Goal: Task Accomplishment & Management: Complete application form

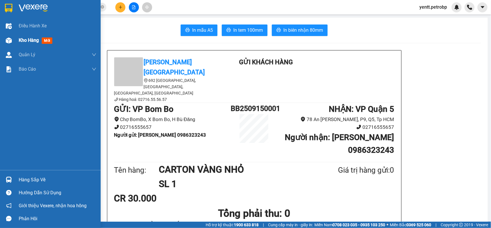
click at [25, 43] on div "Kho hàng mới" at bounding box center [37, 40] width 36 height 7
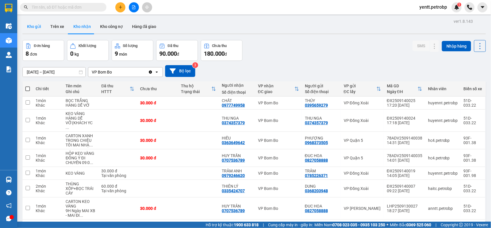
click at [37, 28] on button "Kho gửi" at bounding box center [33, 27] width 23 height 14
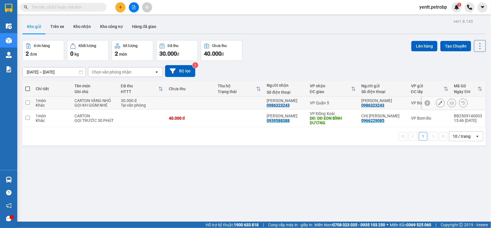
click at [226, 102] on td at bounding box center [239, 102] width 49 height 13
checkbox input "true"
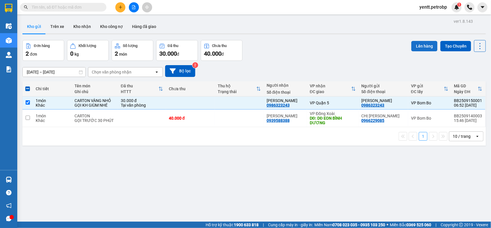
click at [421, 45] on button "Lên hàng" at bounding box center [425, 46] width 26 height 10
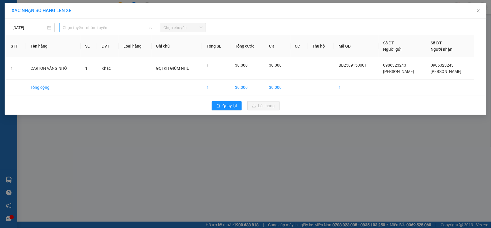
click at [112, 29] on span "Chọn tuyến - nhóm tuyến" at bounding box center [107, 27] width 89 height 9
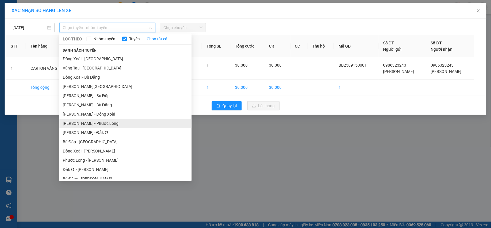
scroll to position [59, 0]
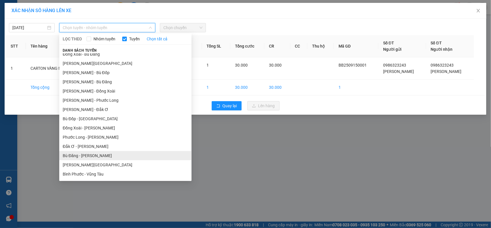
click at [84, 155] on li "Bù Đăng - [PERSON_NAME]" at bounding box center [125, 155] width 132 height 9
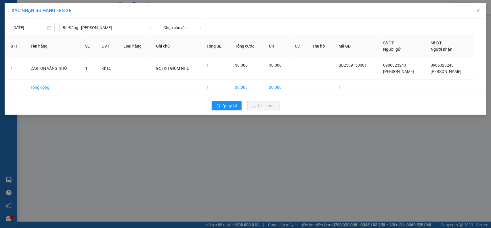
click at [184, 22] on div "[DATE] [GEOGRAPHIC_DATA] - [GEOGRAPHIC_DATA] LỌC THEO Nhóm tuyến Tuyến Chọn tất…" at bounding box center [245, 26] width 479 height 12
click at [187, 28] on span "Chọn chuyến" at bounding box center [182, 27] width 39 height 9
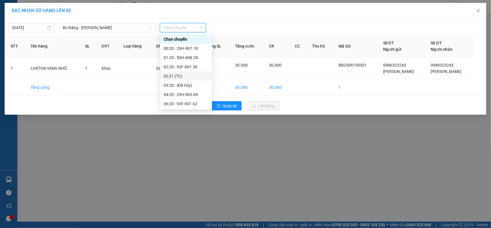
scroll to position [55, 0]
click at [179, 55] on div "07:20 - 50H-500.93" at bounding box center [186, 58] width 45 height 6
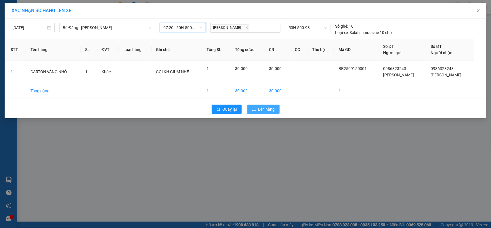
click at [260, 108] on span "Lên hàng" at bounding box center [266, 109] width 17 height 6
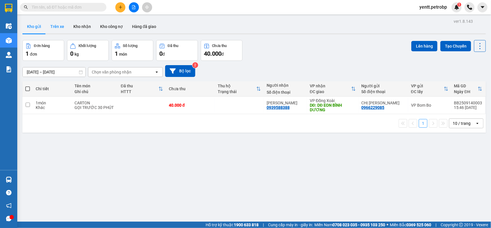
click at [58, 23] on button "Trên xe" at bounding box center [57, 27] width 23 height 14
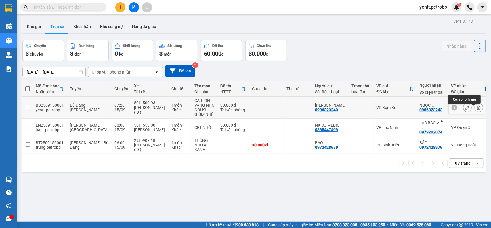
click at [477, 109] on icon at bounding box center [479, 107] width 4 height 4
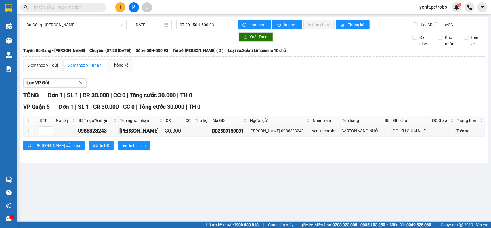
click at [244, 157] on div "TỔNG Đơn 1 | SL 1 | CR 30.000 | CC 0 | Tổng cước 30.000 | TH 0 VP Quận 5 Đơn 1 …" at bounding box center [254, 124] width 462 height 66
click at [224, 132] on td "BB2509150001" at bounding box center [229, 130] width 37 height 11
click at [221, 134] on div "BB2509150001" at bounding box center [229, 130] width 35 height 7
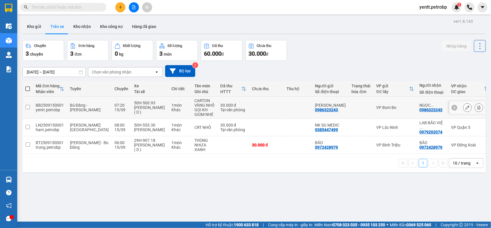
click at [220, 110] on div "Tại văn phòng" at bounding box center [233, 109] width 26 height 5
checkbox input "true"
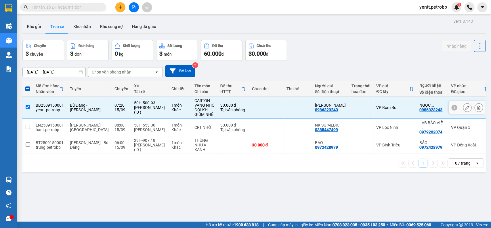
click at [465, 112] on div at bounding box center [467, 107] width 9 height 9
click at [464, 113] on button at bounding box center [468, 107] width 8 height 10
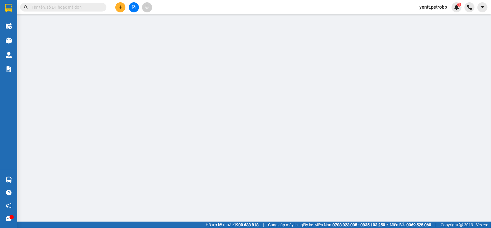
type input "0986323243"
type input "[PERSON_NAME]"
type input "0986323243"
type input "[PERSON_NAME]"
type input "30.000"
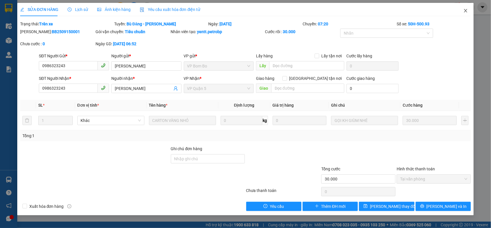
click at [467, 11] on icon "close" at bounding box center [466, 10] width 5 height 5
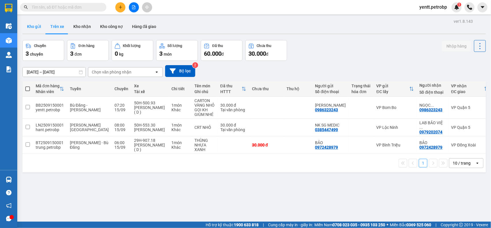
click at [36, 28] on button "Kho gửi" at bounding box center [33, 27] width 23 height 14
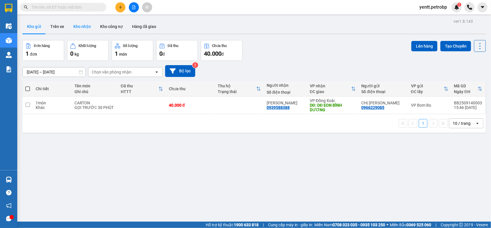
click at [92, 28] on button "Kho nhận" at bounding box center [82, 27] width 27 height 14
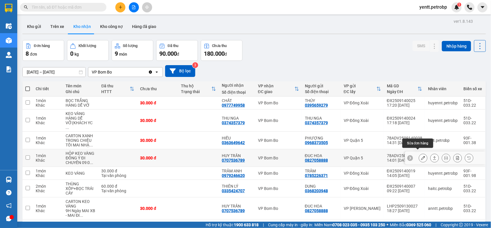
click at [421, 156] on icon at bounding box center [423, 158] width 4 height 4
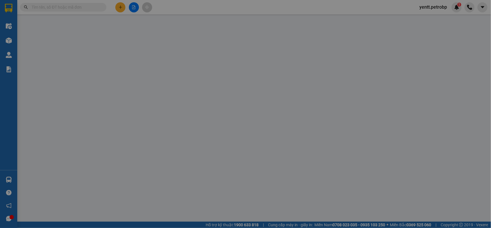
type input "0827058888"
type input "ĐUC HOA"
type input "0707536789"
type input "HUY TRẦN"
type input "30.000"
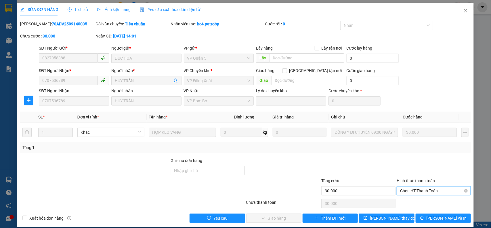
click at [415, 193] on span "Chọn HT Thanh Toán" at bounding box center [433, 190] width 67 height 9
click at [414, 201] on div "Tại văn phòng" at bounding box center [430, 202] width 66 height 6
type input "0"
click at [280, 218] on span "[PERSON_NAME] và Giao hàng" at bounding box center [284, 218] width 55 height 6
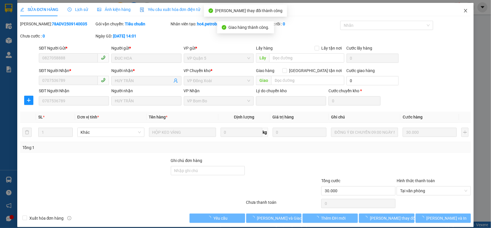
click at [464, 8] on icon "close" at bounding box center [466, 10] width 5 height 5
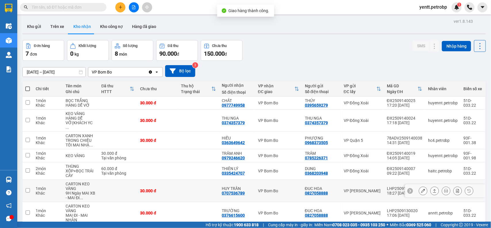
scroll to position [26, 0]
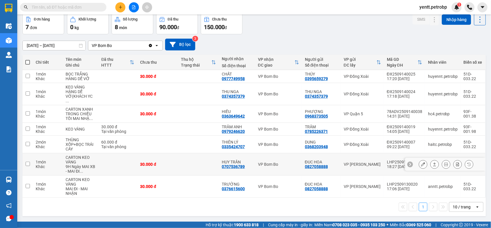
click at [420, 163] on button at bounding box center [423, 164] width 8 height 10
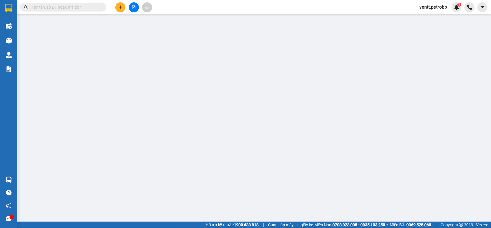
type input "0827058888"
type input "ĐUC HOA"
type input "0707536789"
type input "HUY TRẦN"
type input "30.000"
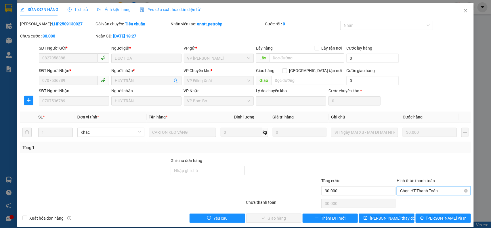
click at [410, 193] on span "Chọn HT Thanh Toán" at bounding box center [433, 190] width 67 height 9
click at [407, 202] on div "Tại văn phòng" at bounding box center [430, 202] width 66 height 6
type input "0"
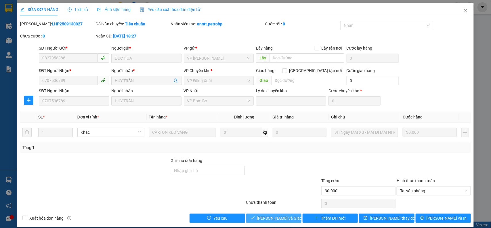
click at [284, 215] on span "[PERSON_NAME] và Giao hàng" at bounding box center [284, 218] width 55 height 6
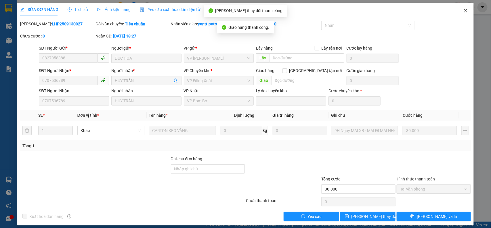
click at [464, 12] on span "Close" at bounding box center [466, 11] width 16 height 16
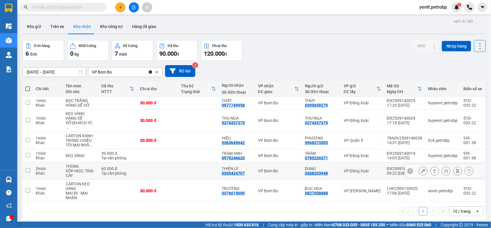
click at [421, 169] on icon at bounding box center [423, 171] width 4 height 4
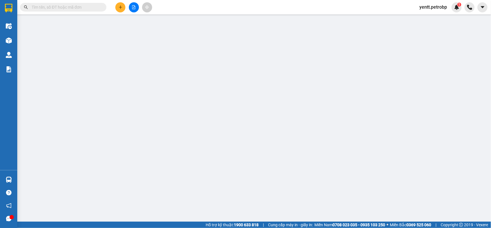
type input "0368203948"
type input "DUNG"
type input "0335424707"
type input "THIÊN LÝ"
type input "60.000"
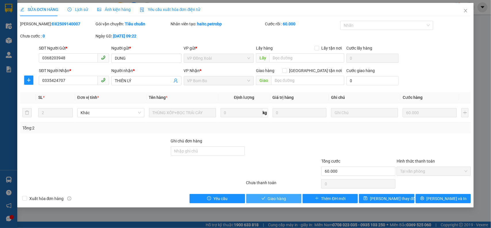
click at [274, 201] on span "Giao hàng" at bounding box center [277, 198] width 18 height 6
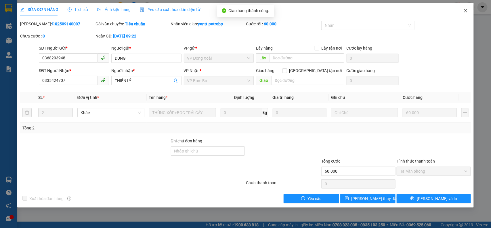
click at [465, 12] on icon "close" at bounding box center [466, 10] width 3 height 3
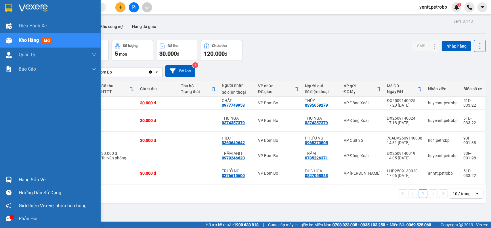
click at [8, 179] on img at bounding box center [9, 179] width 6 height 6
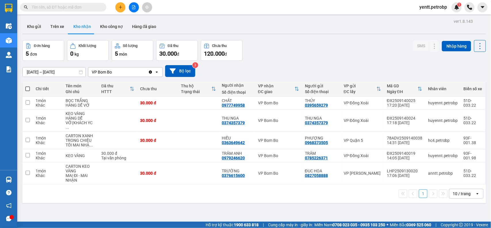
click at [333, 36] on section "Kết quả tìm kiếm ( 0 ) Bộ lọc No Data yentt.petrobp 1 Điều hành xe Kho hàng mới…" at bounding box center [245, 114] width 491 height 228
